Goal: Ask a question

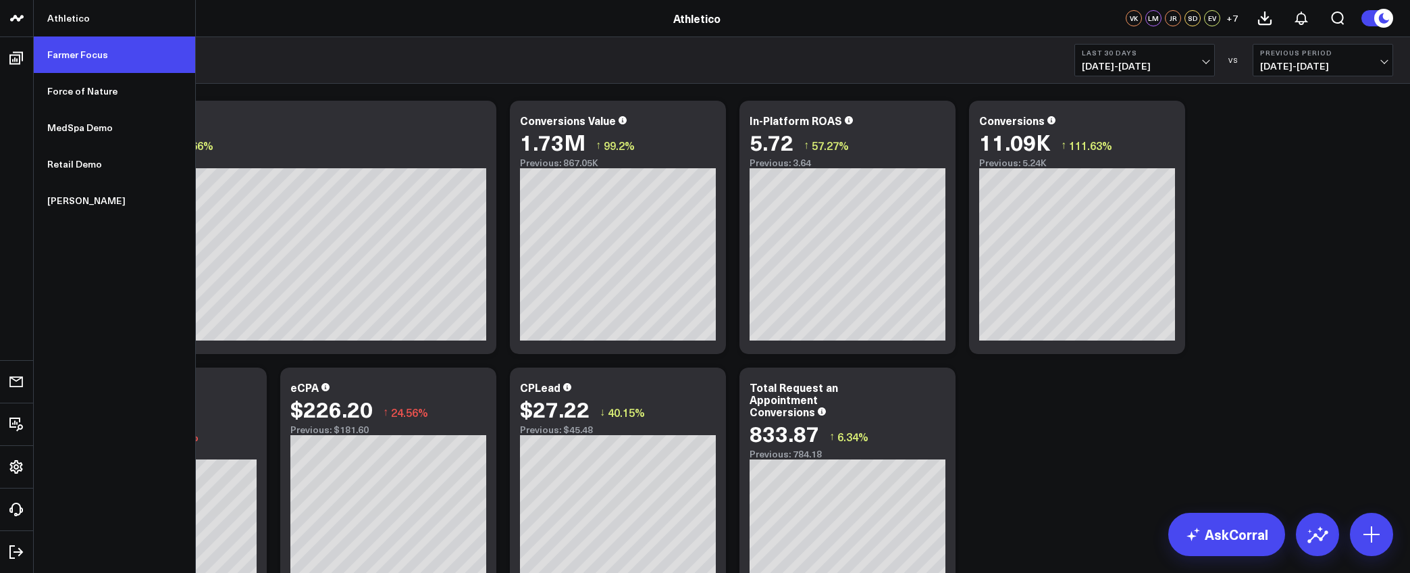
click at [86, 60] on link "Farmer Focus" at bounding box center [114, 54] width 161 height 36
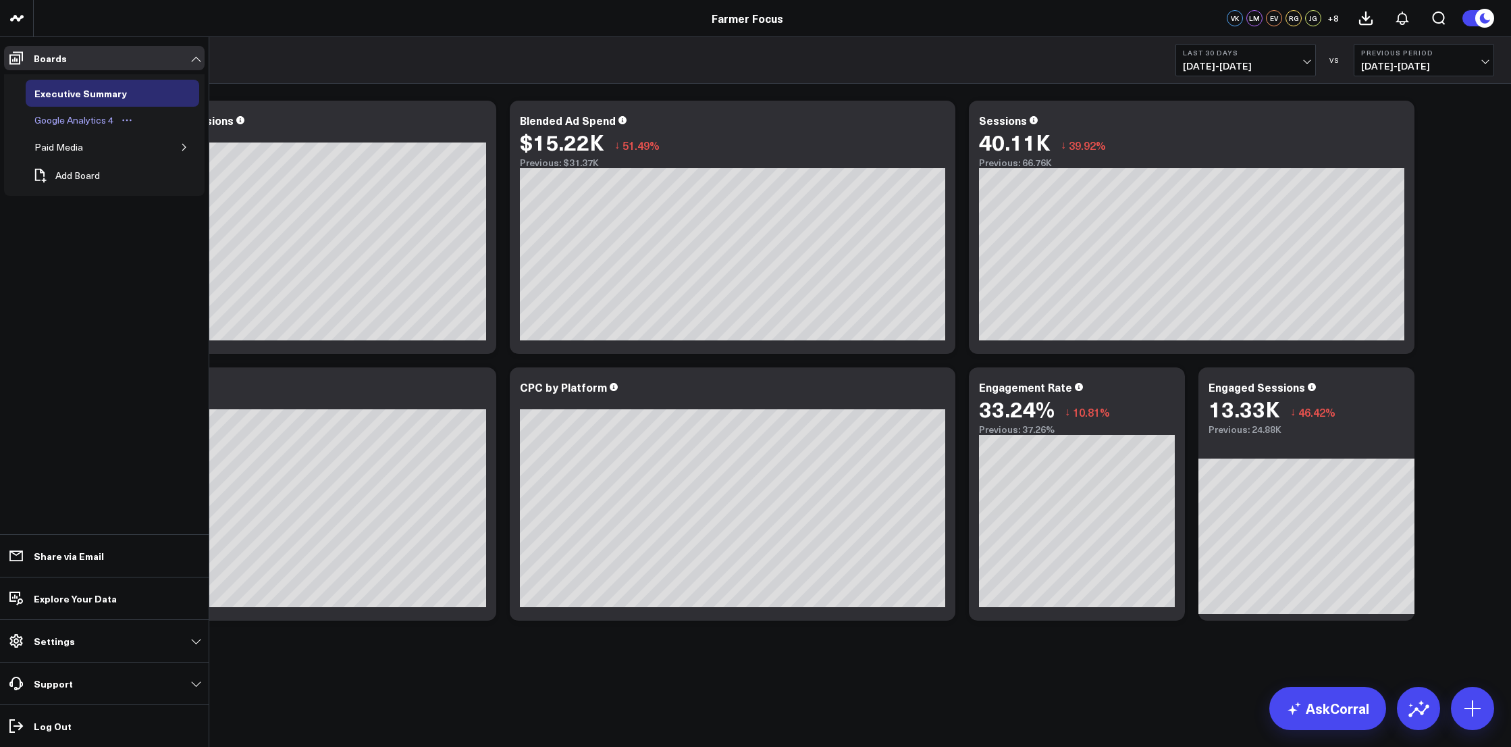
click at [72, 114] on div "Google Analytics 4" at bounding box center [74, 120] width 86 height 16
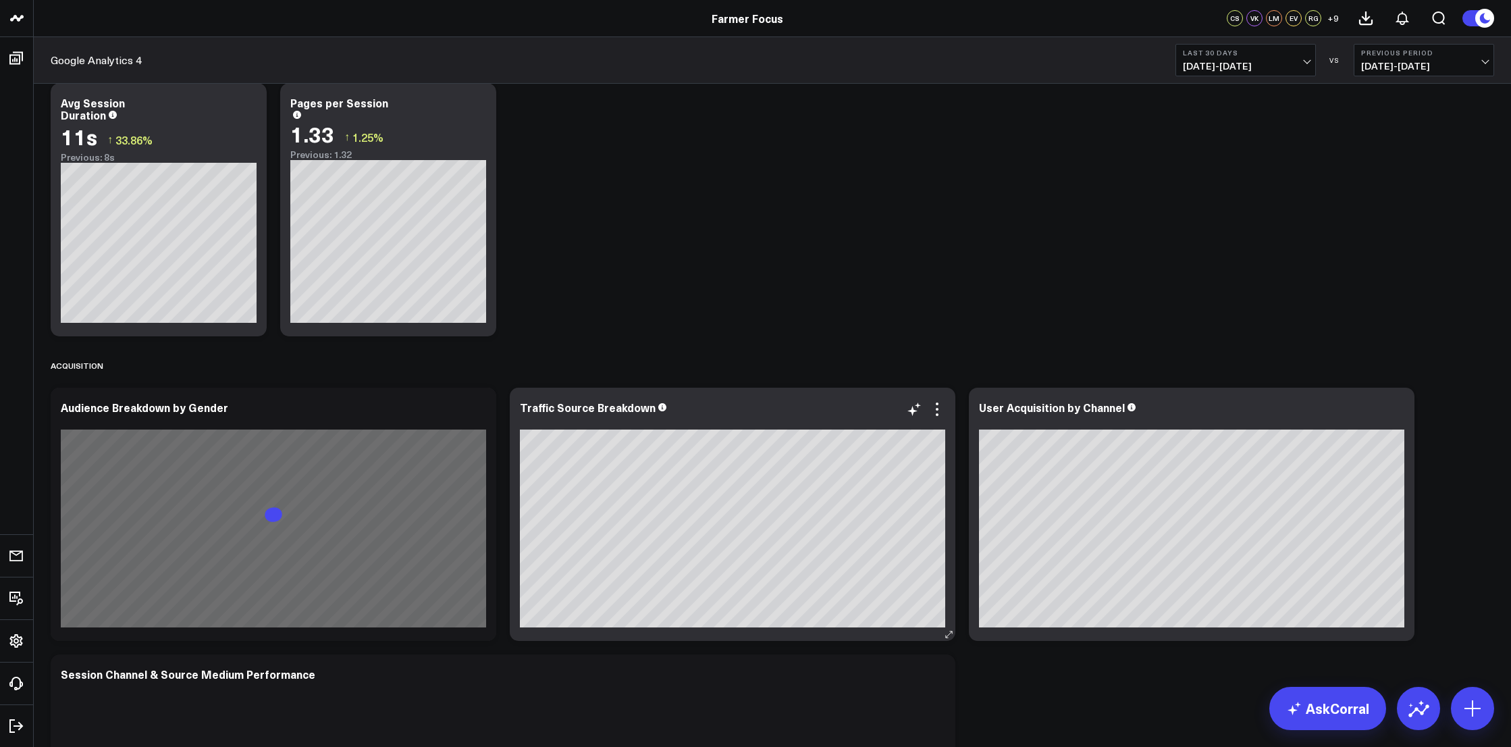
scroll to position [346, 0]
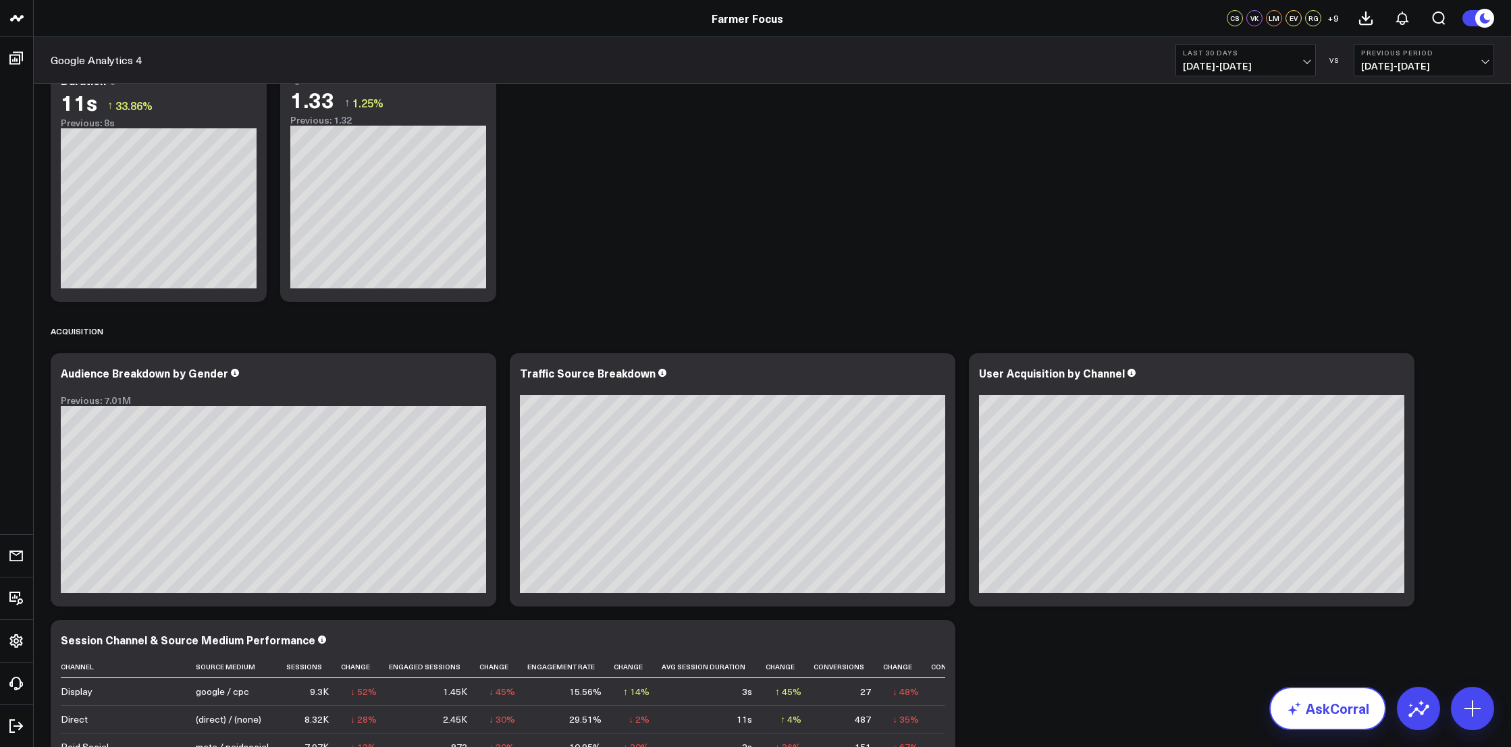
click at [1356, 572] on link "AskCorral" at bounding box center [1327, 708] width 117 height 43
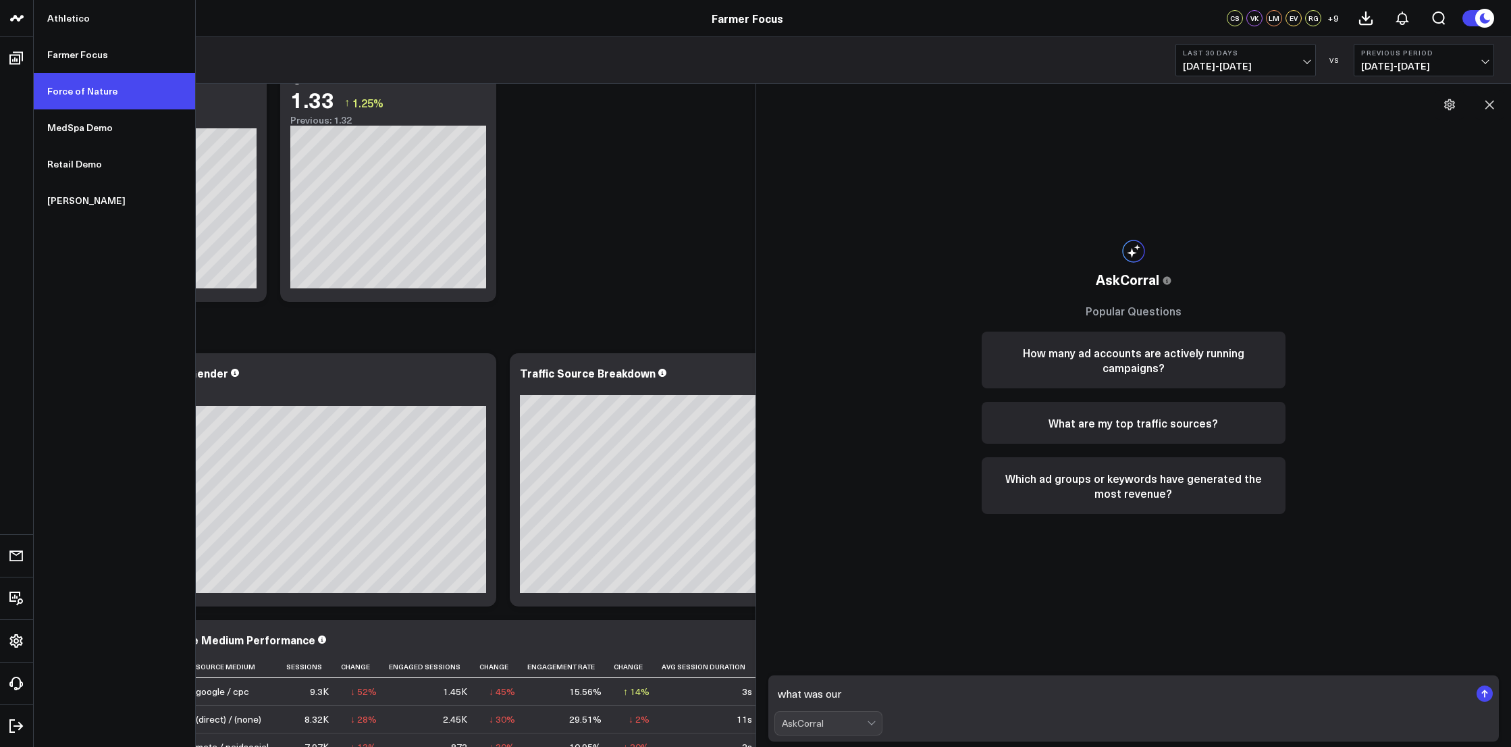
type textarea "what was our"
click at [82, 90] on link "Force of Nature" at bounding box center [114, 91] width 161 height 36
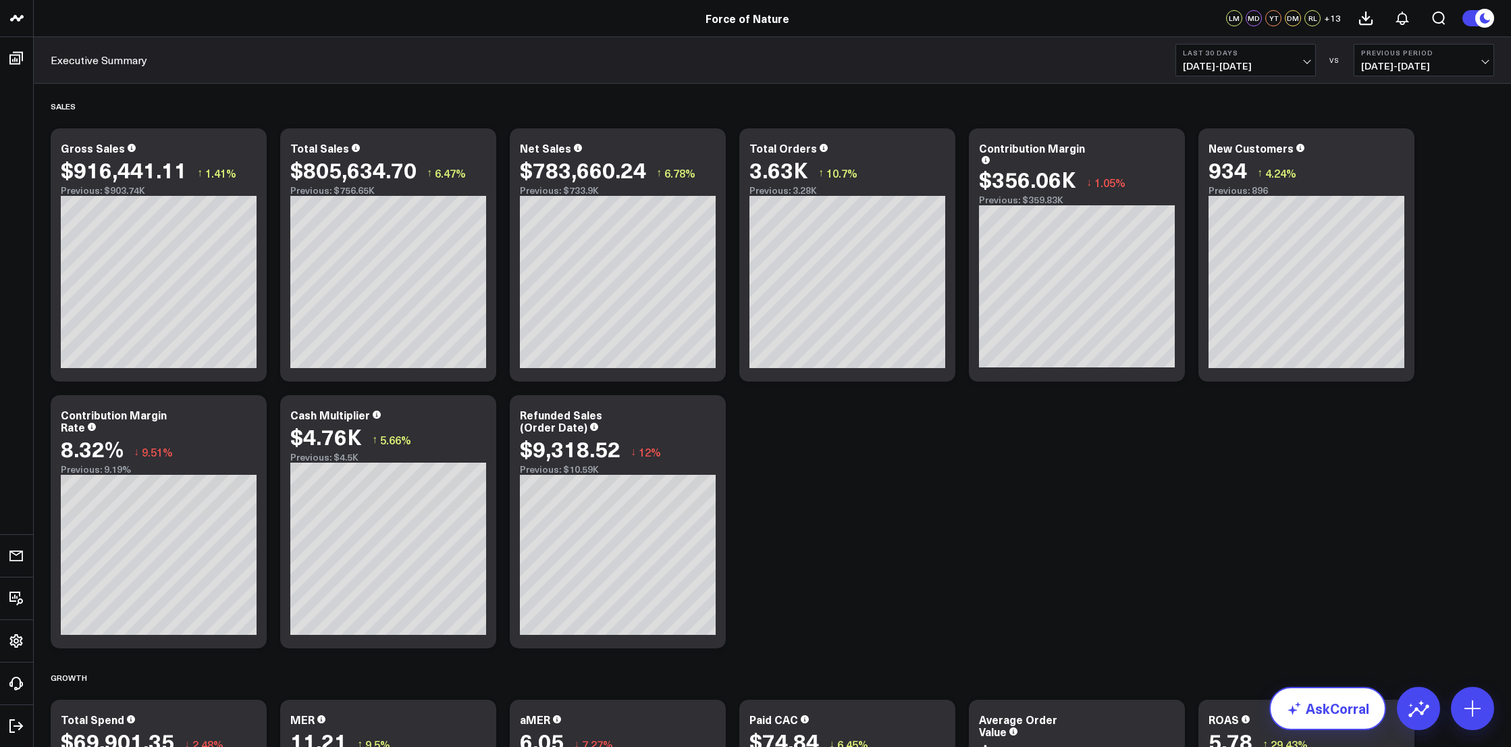
click at [1324, 710] on link "AskCorral" at bounding box center [1327, 708] width 117 height 43
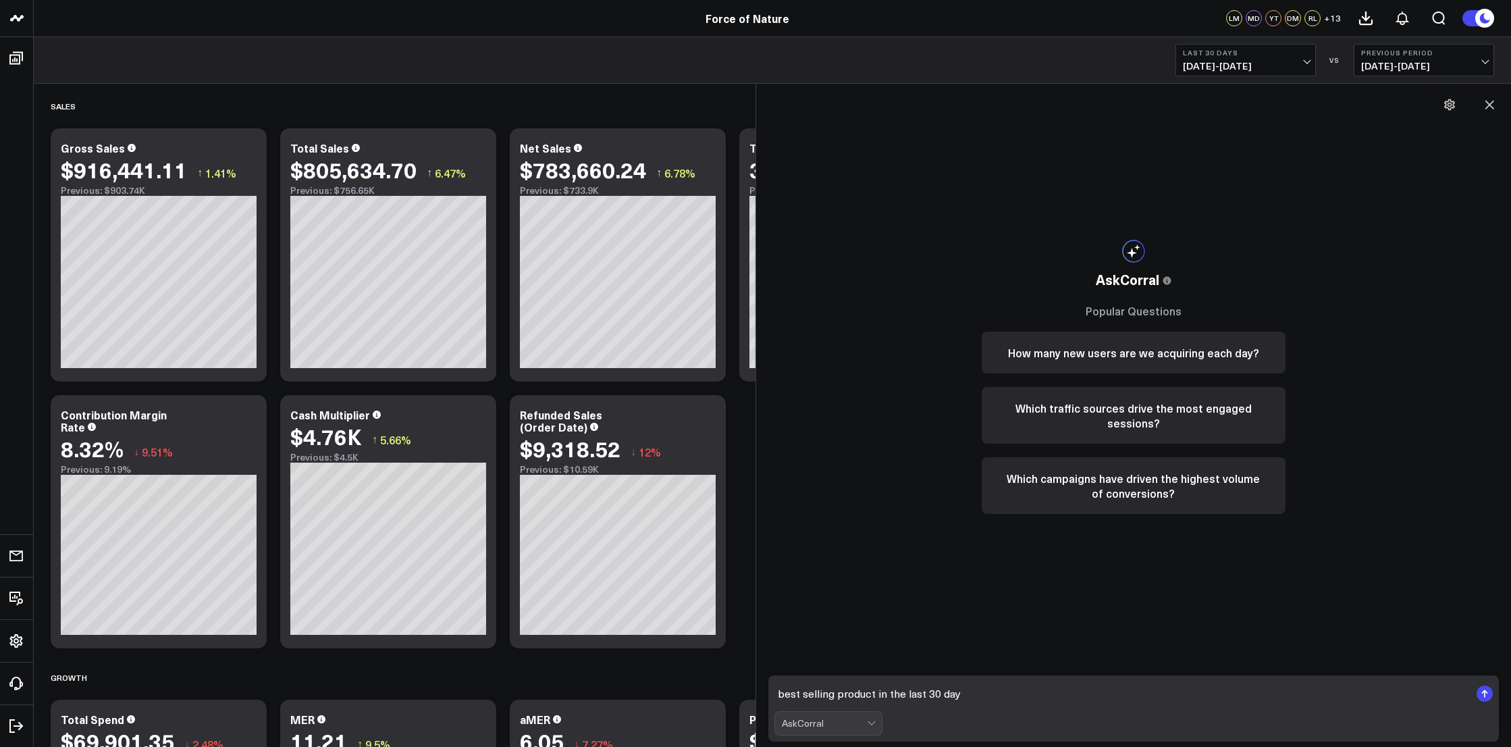
type textarea "best selling product in the last 30 days"
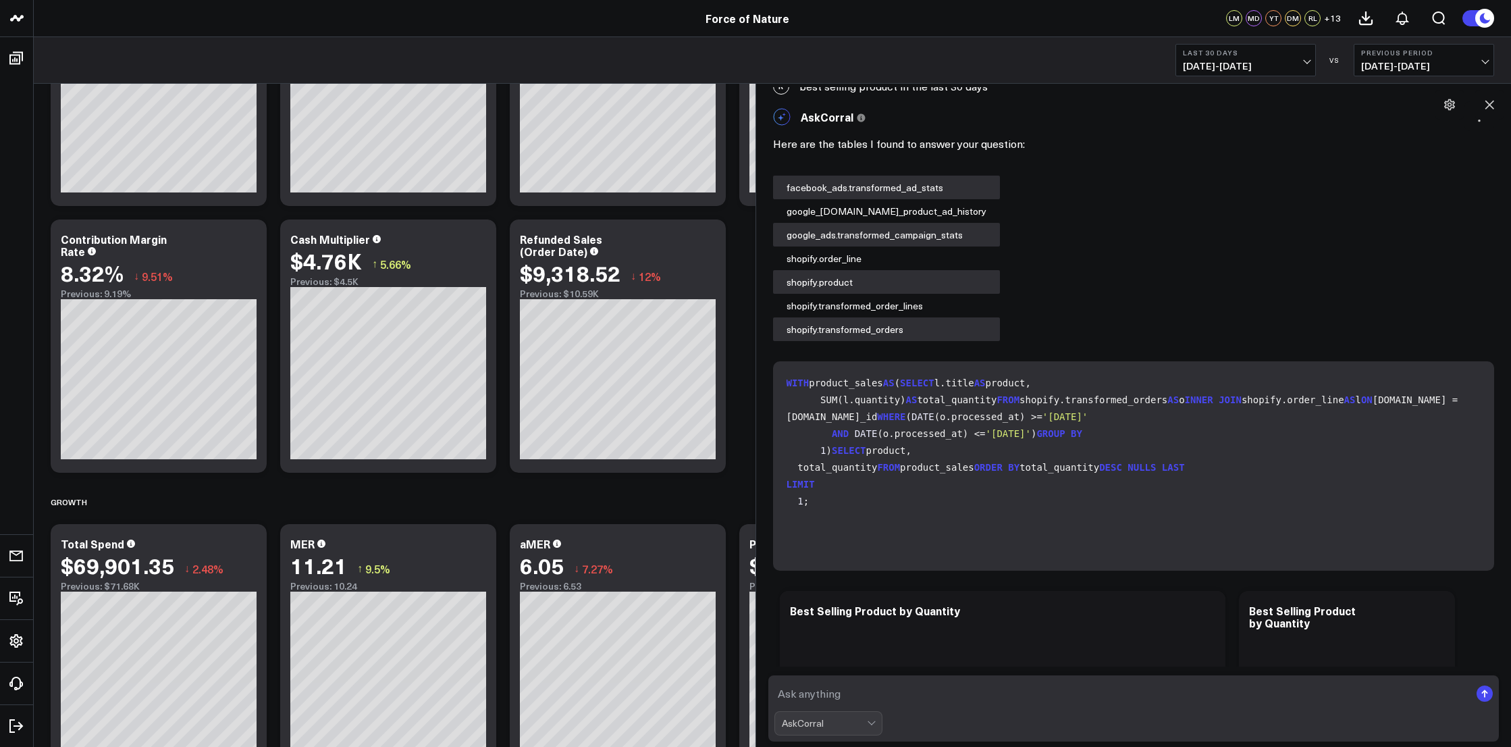
scroll to position [780, 0]
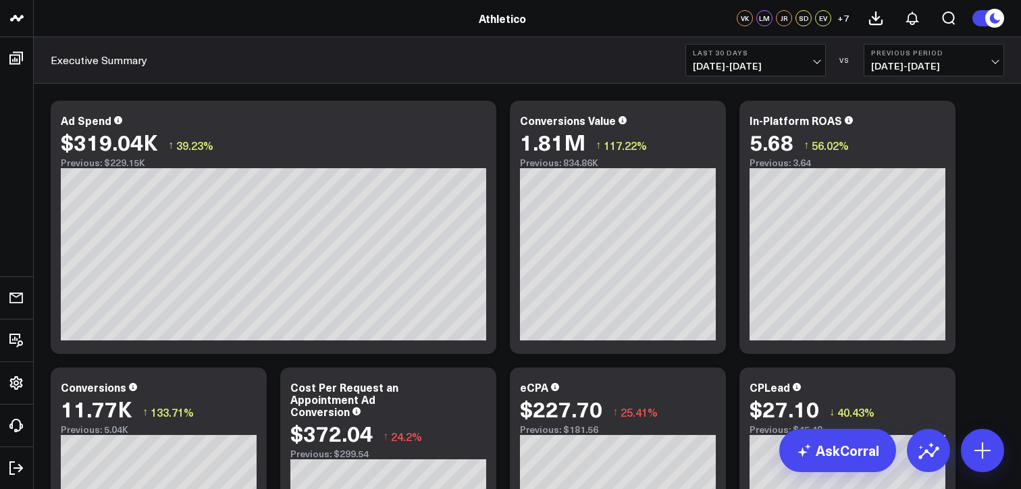
scroll to position [34, 0]
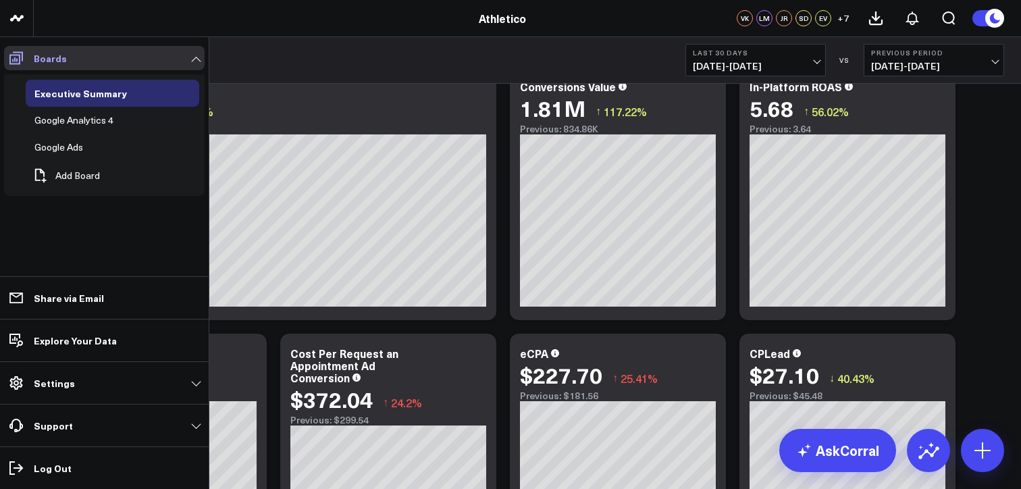
click at [19, 60] on icon at bounding box center [16, 58] width 14 height 13
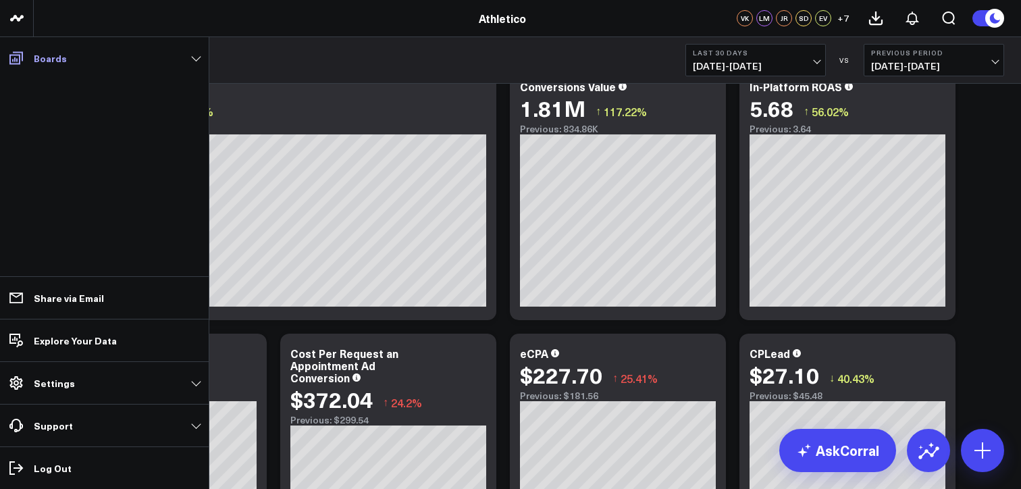
click at [19, 60] on icon at bounding box center [16, 58] width 14 height 13
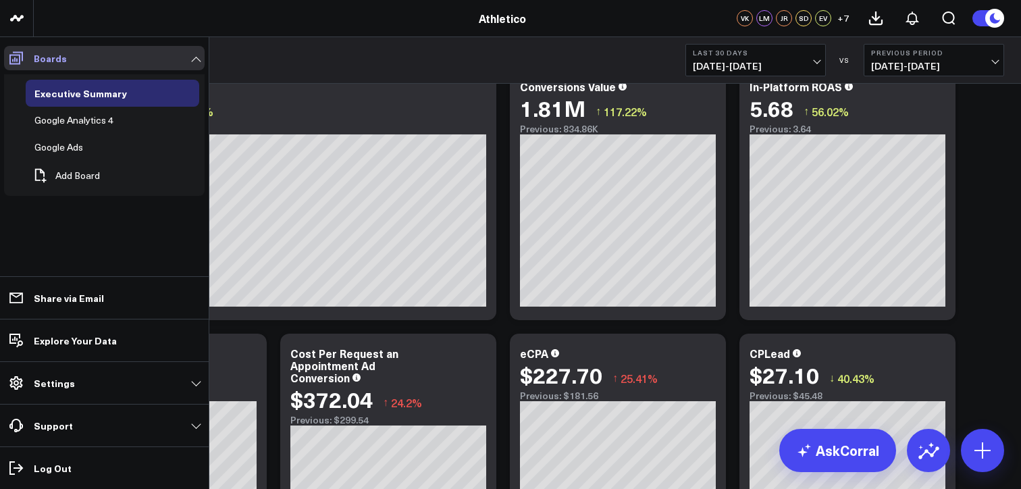
click at [194, 61] on link "Boards" at bounding box center [104, 58] width 201 height 24
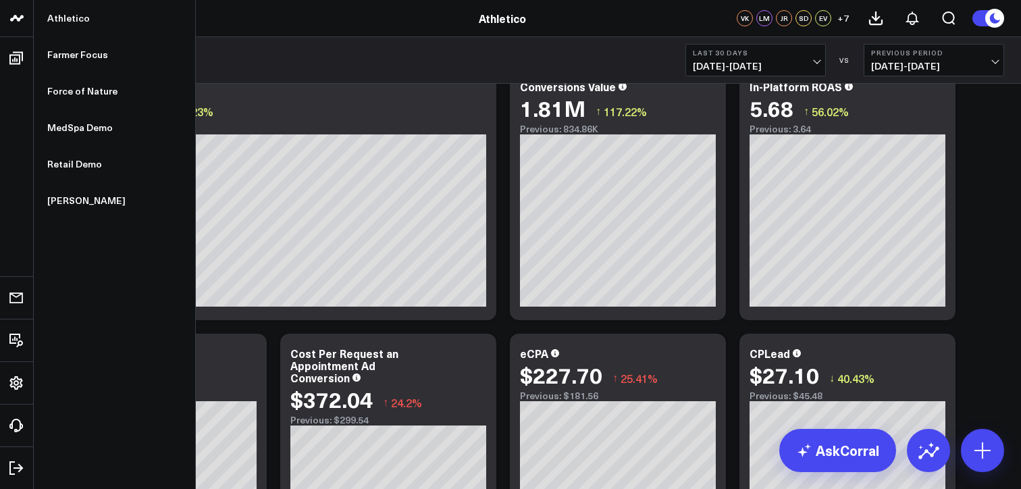
click at [9, 23] on icon at bounding box center [17, 18] width 16 height 16
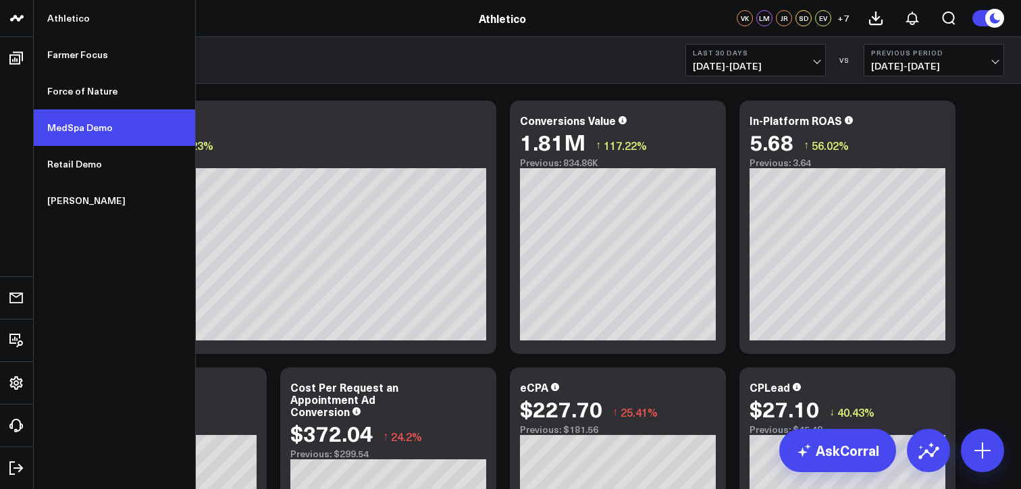
click at [71, 127] on link "MedSpa Demo" at bounding box center [114, 127] width 161 height 36
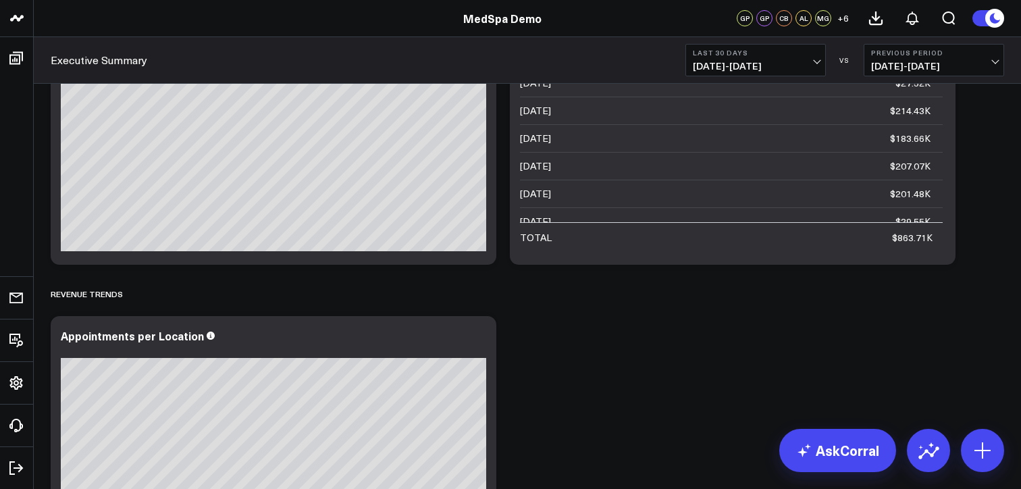
scroll to position [953, 0]
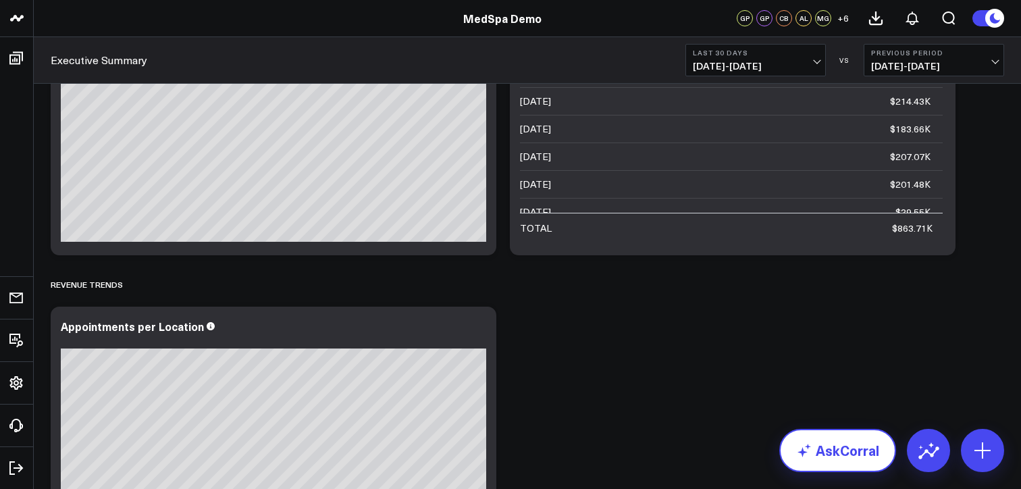
click at [845, 458] on link "AskCorral" at bounding box center [837, 450] width 117 height 43
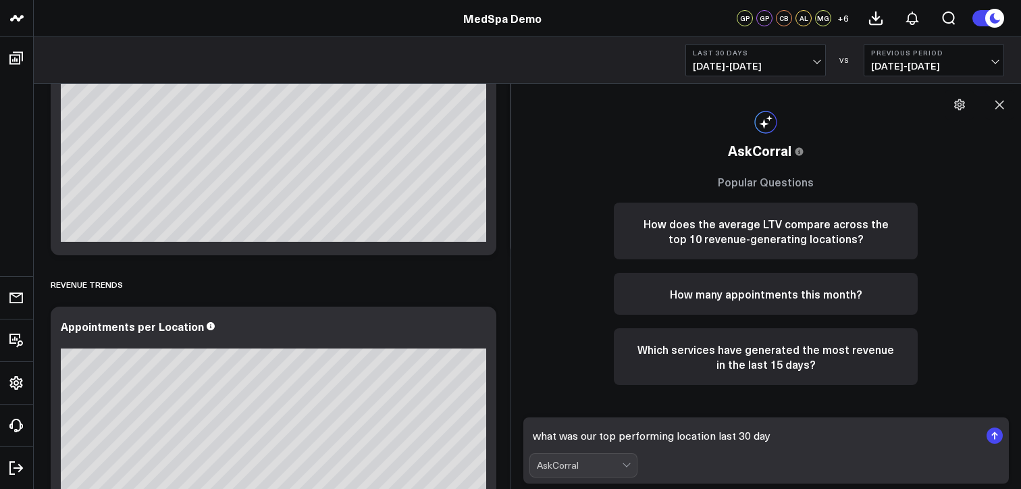
type textarea "what was our top performing location last 30 days"
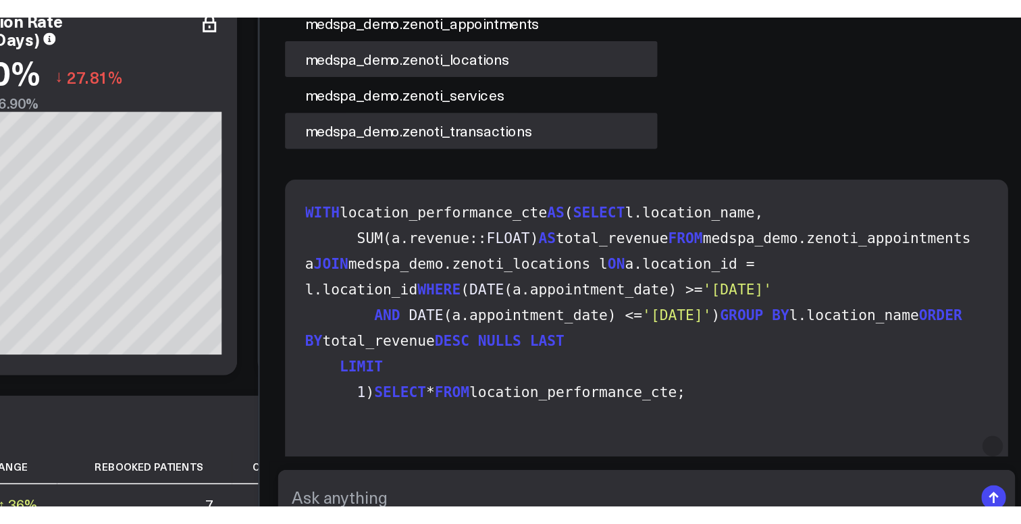
scroll to position [1454, 0]
